Goal: Find specific page/section: Find specific page/section

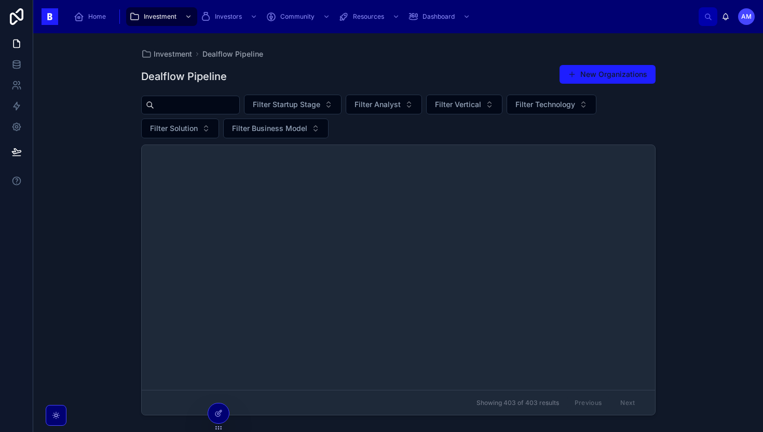
scroll to position [2777, 0]
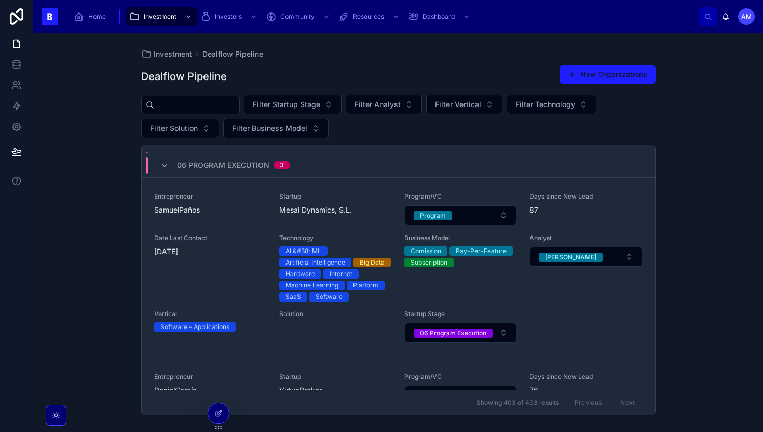
click at [422, 105] on button "Filter Analyst" at bounding box center [384, 105] width 76 height 20
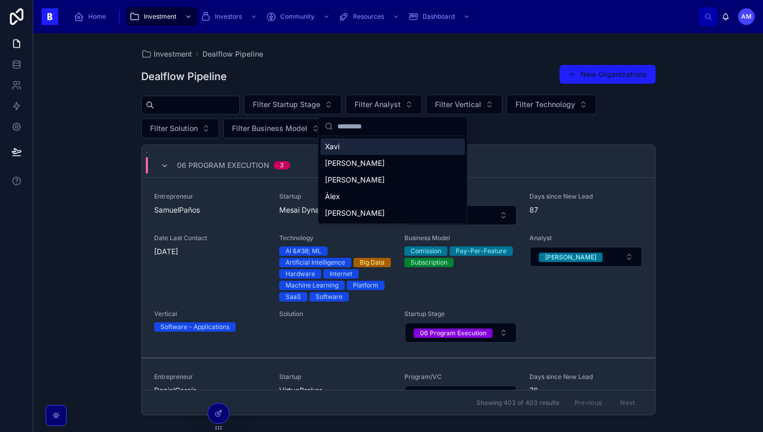
click at [333, 106] on button "Filter Startup Stage" at bounding box center [293, 105] width 98 height 20
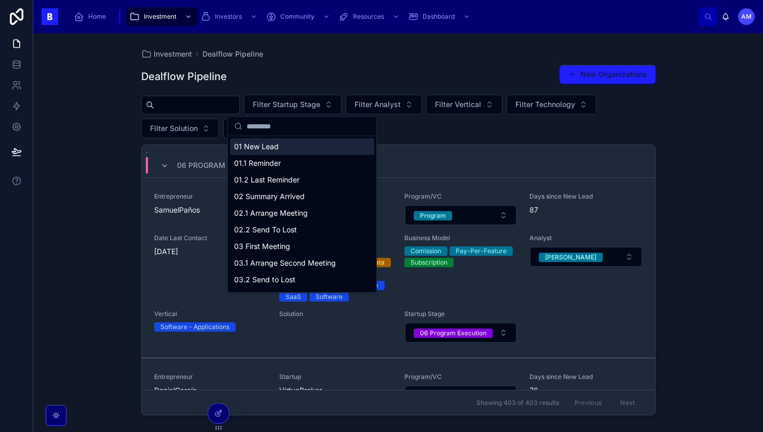
click at [401, 104] on span "Filter Analyst" at bounding box center [378, 104] width 46 height 10
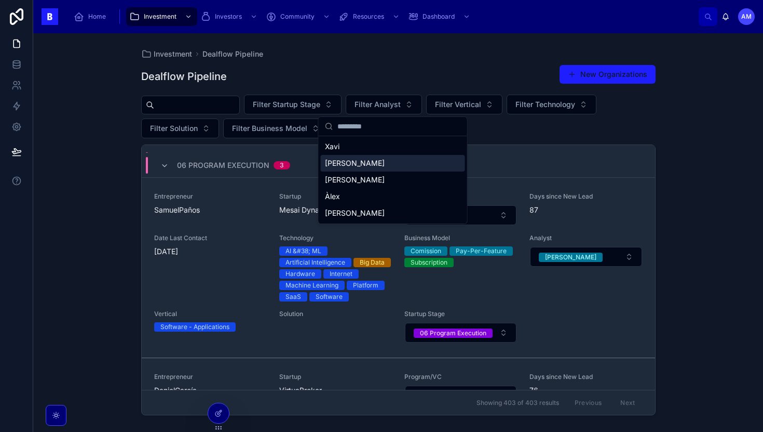
click at [393, 157] on div "[PERSON_NAME]" at bounding box center [393, 163] width 144 height 17
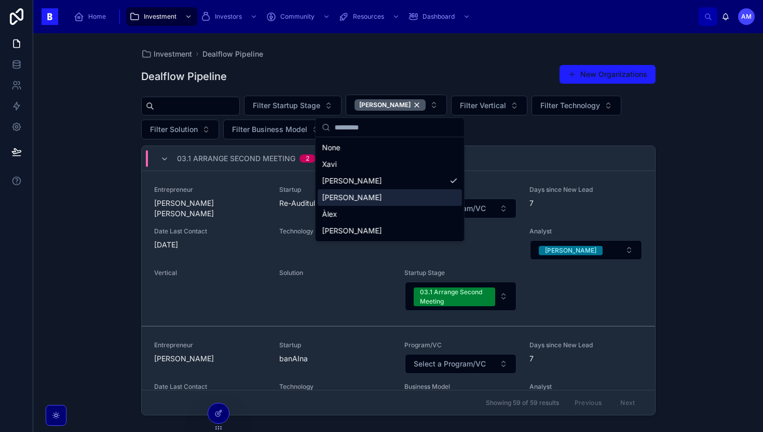
click at [103, 215] on div "Investment Dealflow Pipeline Dealflow Pipeline New Organizations Filter Startup…" at bounding box center [398, 232] width 730 height 398
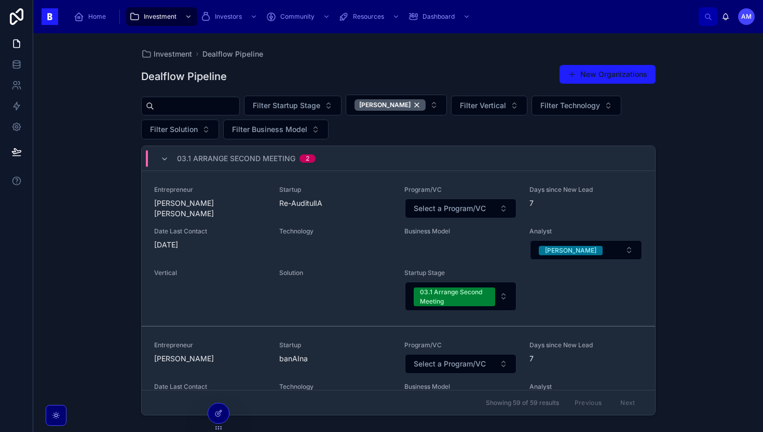
click at [245, 162] on span "03.1 Arrange Second Meeting" at bounding box center [236, 158] width 118 height 10
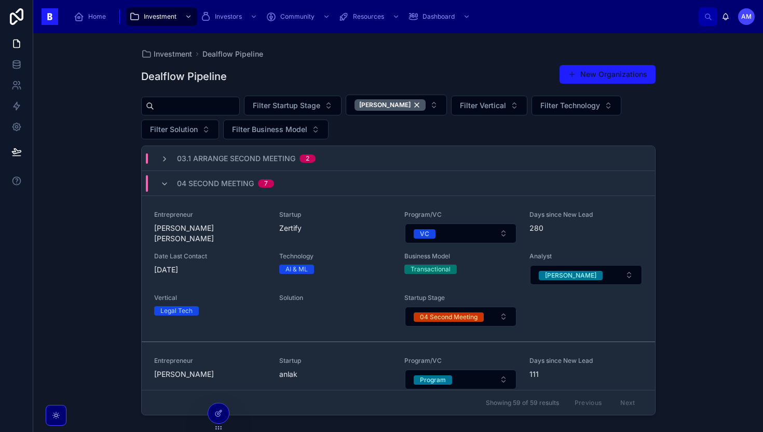
click at [246, 187] on span "04 Second Meeting" at bounding box center [215, 183] width 77 height 10
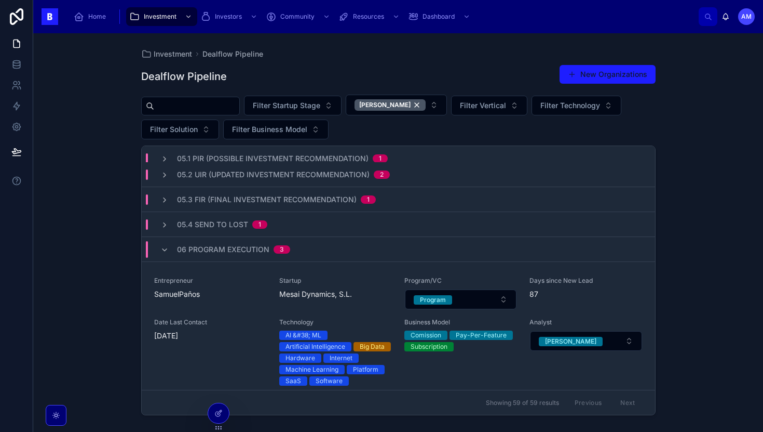
scroll to position [181, 0]
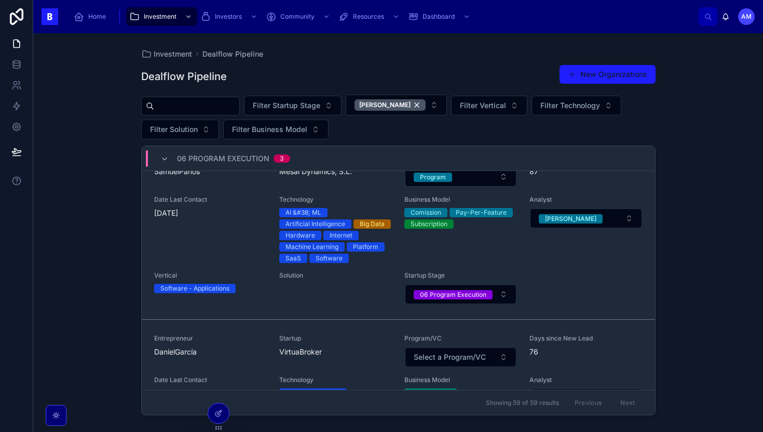
click at [343, 159] on div "06 Program Execution 3" at bounding box center [399, 158] width 514 height 25
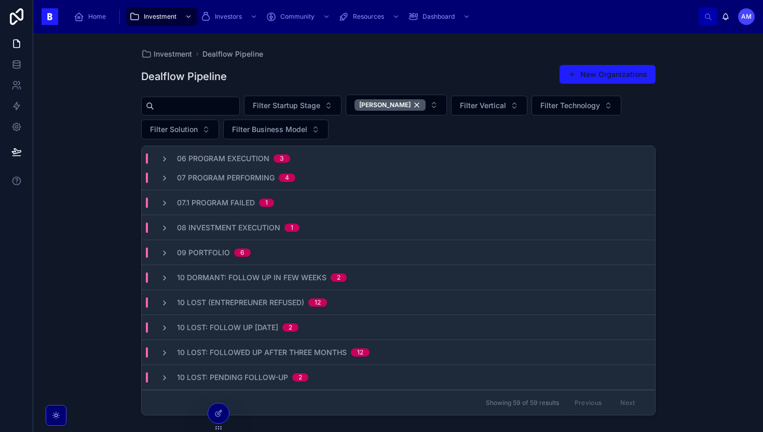
click at [299, 303] on span "10 Lost (Entrepreuner Refused)" at bounding box center [240, 302] width 127 height 10
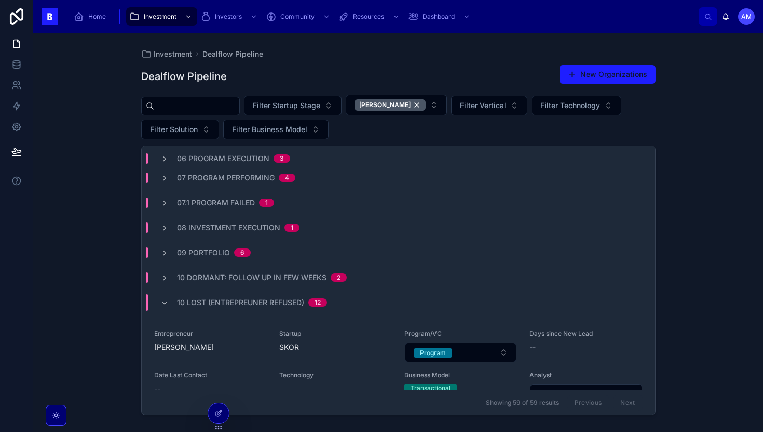
click at [291, 303] on span "10 Lost (Entrepreuner Refused)" at bounding box center [240, 302] width 127 height 10
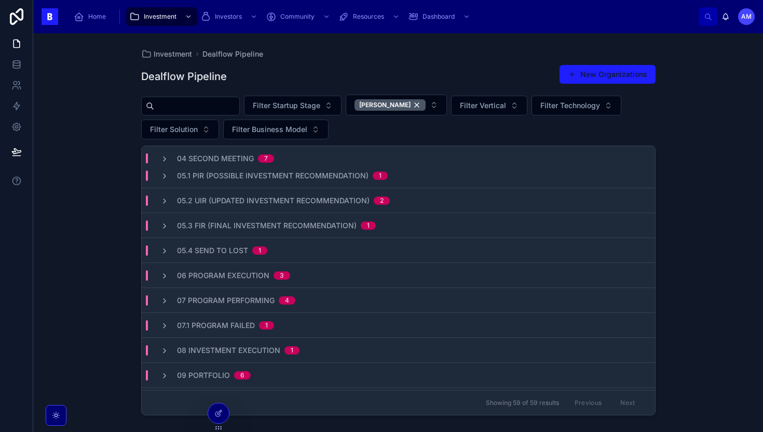
scroll to position [0, 0]
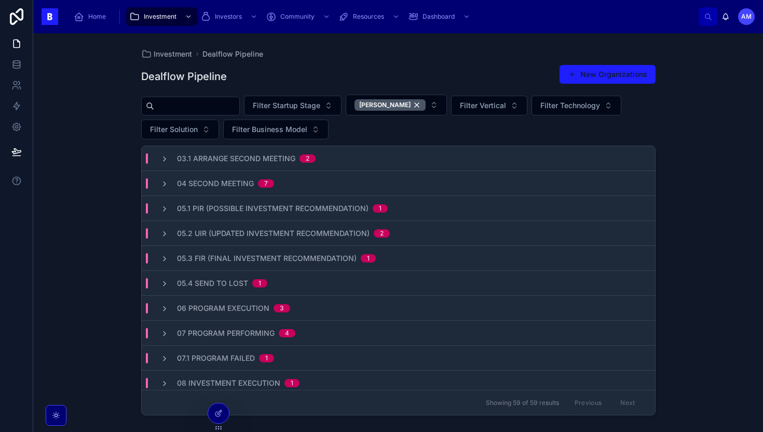
click at [285, 181] on div "04 Second Meeting 7" at bounding box center [217, 183] width 139 height 10
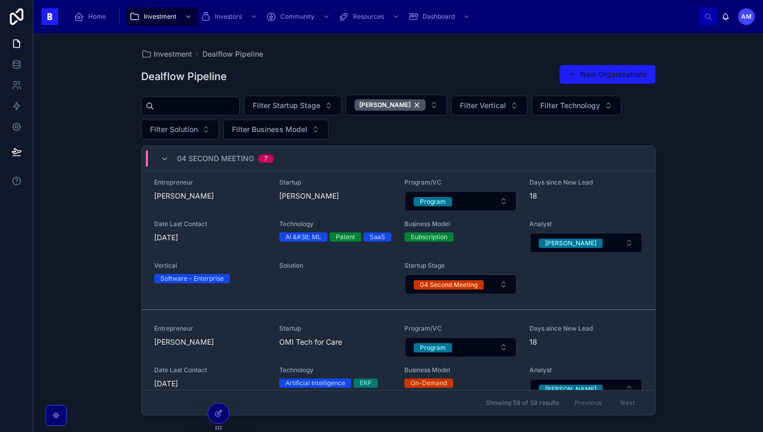
scroll to position [657, 0]
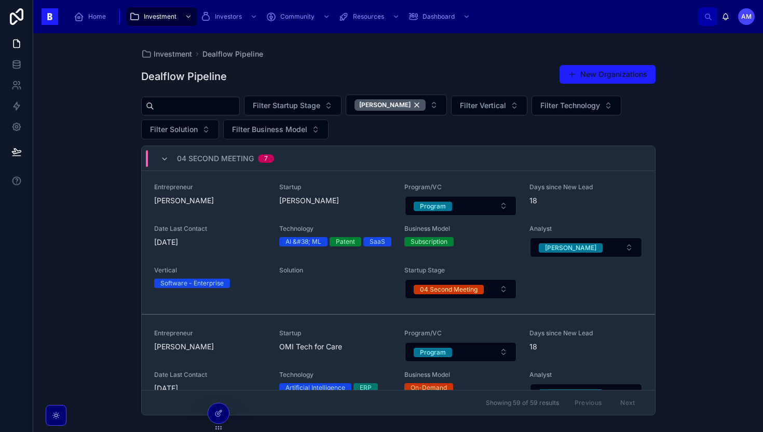
click at [218, 154] on span "04 Second Meeting" at bounding box center [215, 158] width 77 height 10
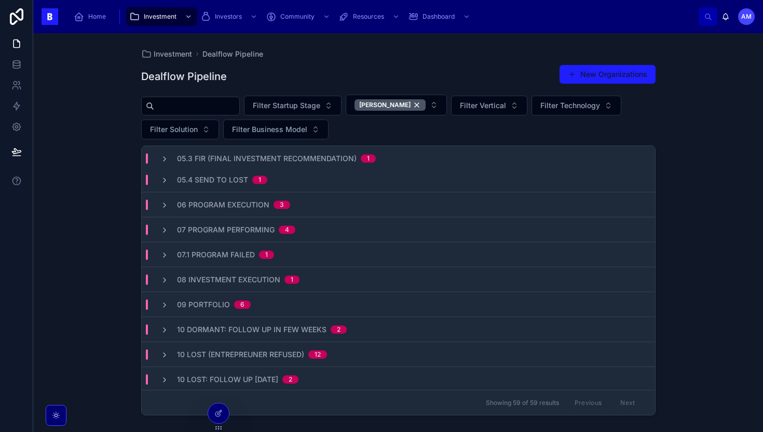
scroll to position [0, 0]
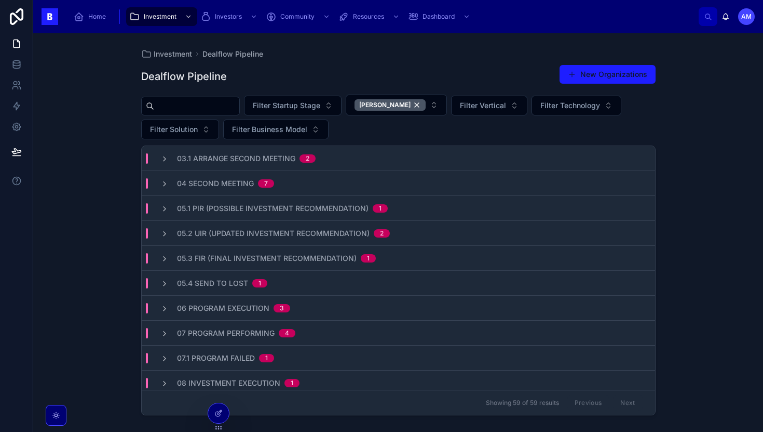
click at [397, 103] on div "[PERSON_NAME]" at bounding box center [390, 104] width 71 height 11
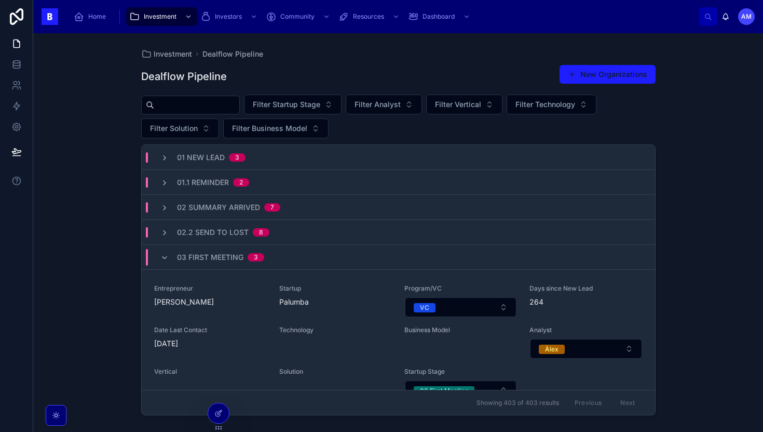
click at [267, 250] on div "03 First Meeting 3" at bounding box center [212, 257] width 129 height 17
